Goal: Check status: Check status

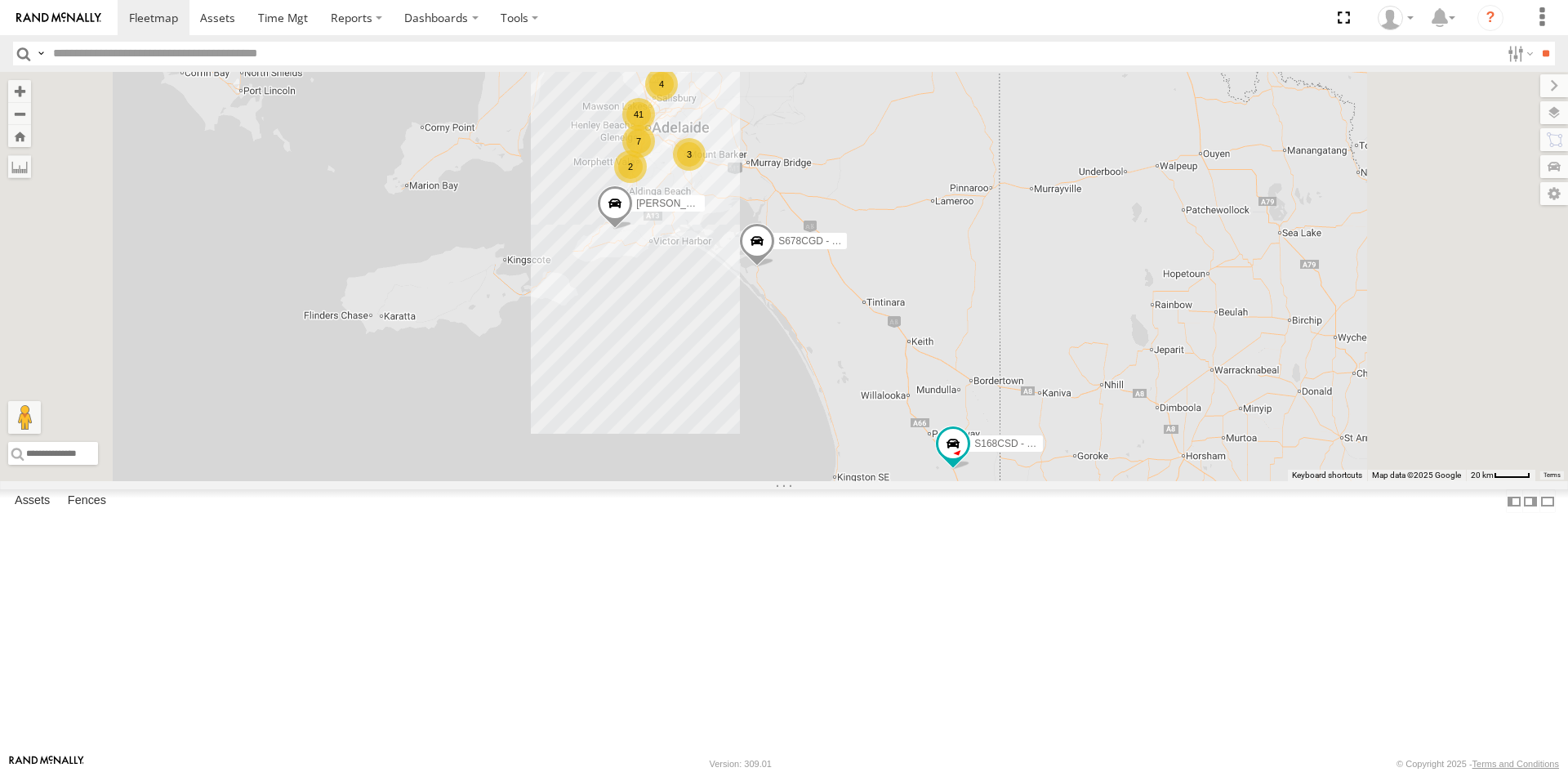
scroll to position [245, 0]
click at [0, 0] on div "S678CGD - Fridge It Sprinter" at bounding box center [0, 0] width 0 height 0
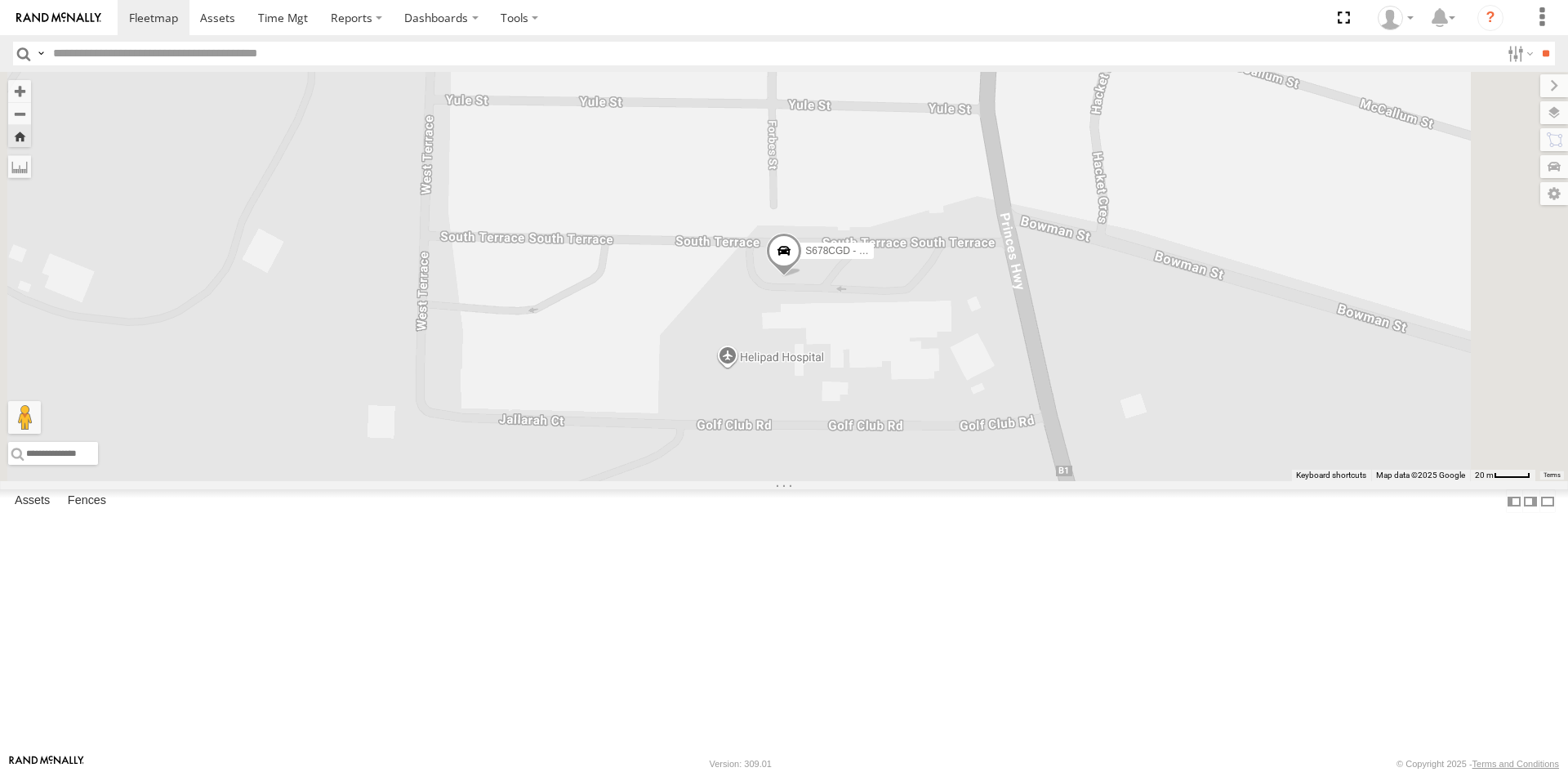
click at [0, 0] on link at bounding box center [0, 0] width 0 height 0
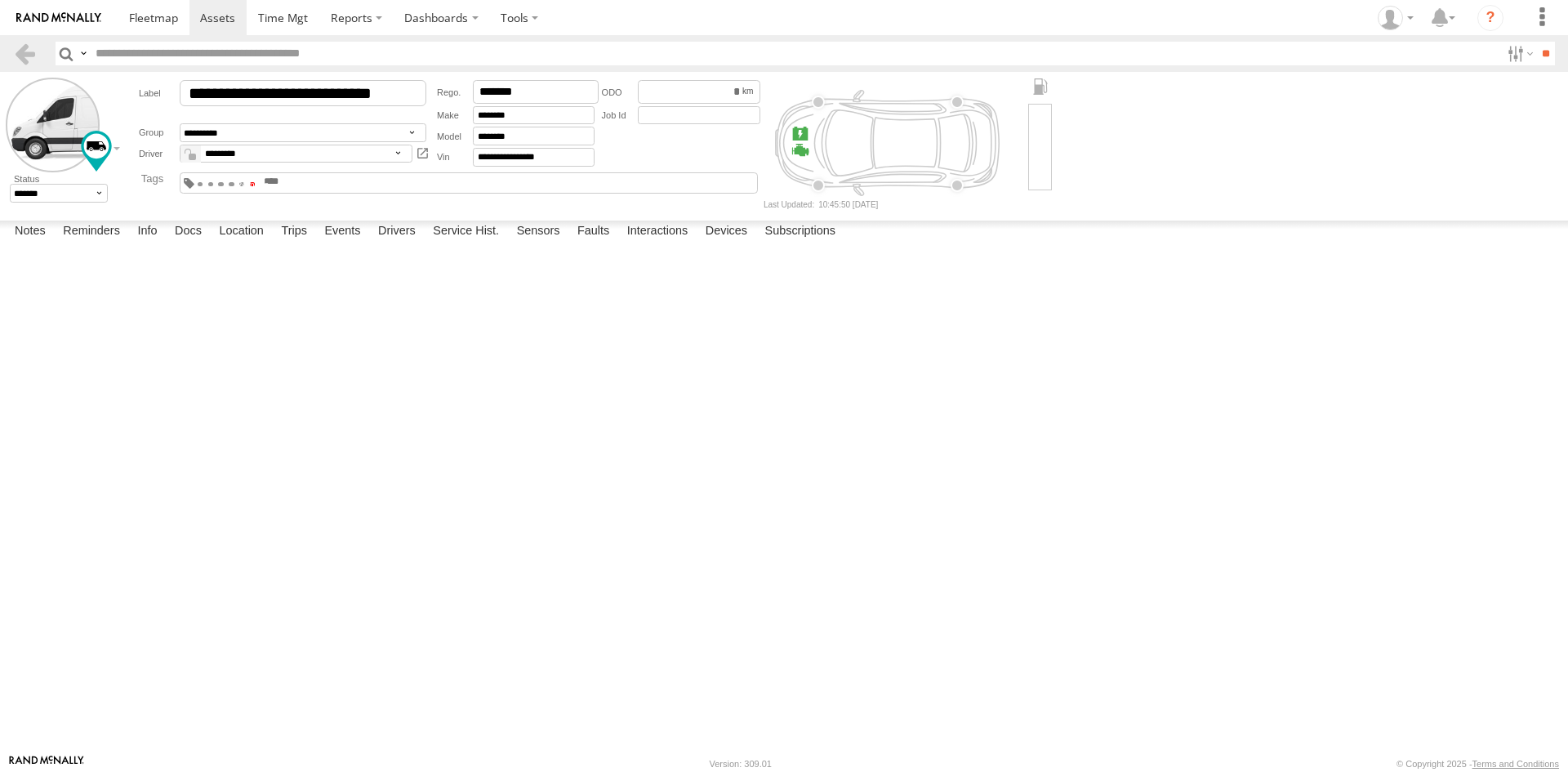
click at [256, 183] on span at bounding box center [252, 184] width 5 height 4
